Goal: Navigation & Orientation: Find specific page/section

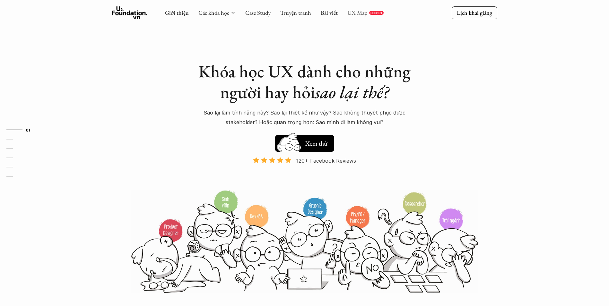
click at [364, 9] on link "UX Map" at bounding box center [357, 12] width 20 height 7
drag, startPoint x: 324, startPoint y: 19, endPoint x: 319, endPoint y: 20, distance: 4.5
click at [324, 19] on div "Giới thiệu Các khóa học Case Study Truyện tranh Bài viết UX Map REPORT Lịch kha…" at bounding box center [304, 13] width 609 height 26
drag, startPoint x: 213, startPoint y: 4, endPoint x: 238, endPoint y: 6, distance: 25.1
click at [227, 4] on div "Giới thiệu Các khóa học Case Study Truyện tranh Bài viết UX Map REPORT Lịch kha…" at bounding box center [304, 13] width 609 height 26
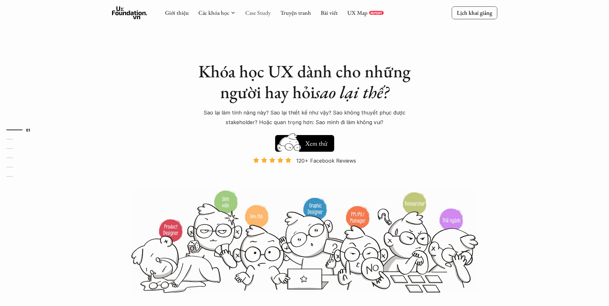
click at [252, 12] on link "Case Study" at bounding box center [257, 12] width 25 height 7
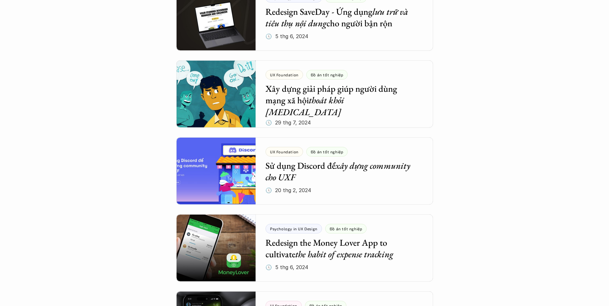
scroll to position [706, 0]
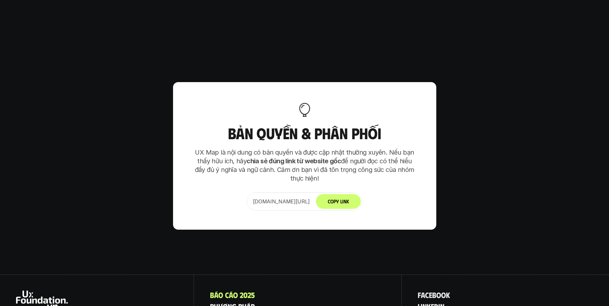
scroll to position [4177, 0]
